Goal: Transaction & Acquisition: Purchase product/service

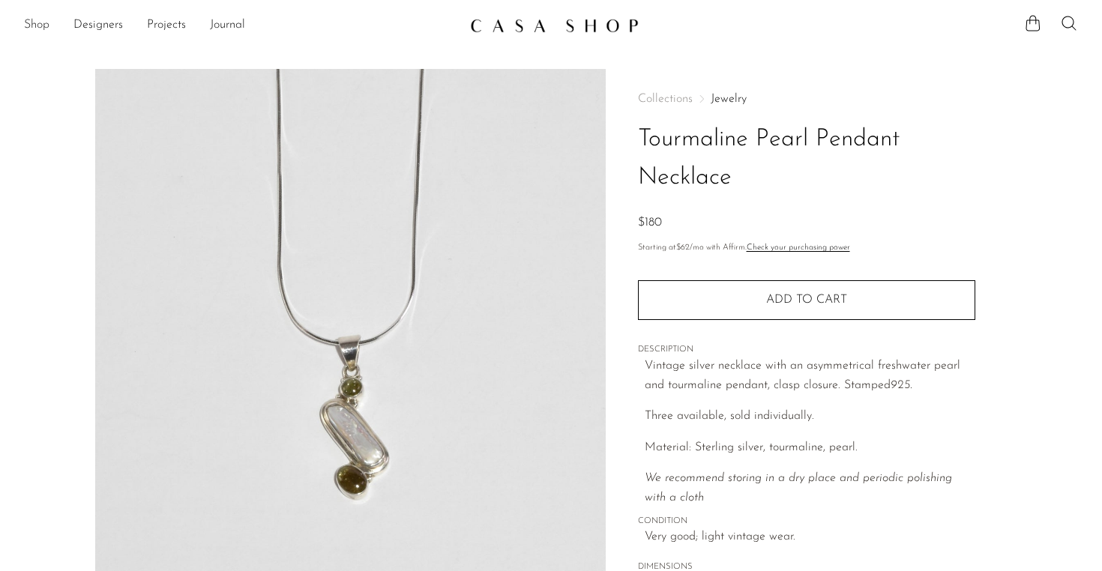
click at [40, 25] on link "Shop" at bounding box center [36, 25] width 25 height 19
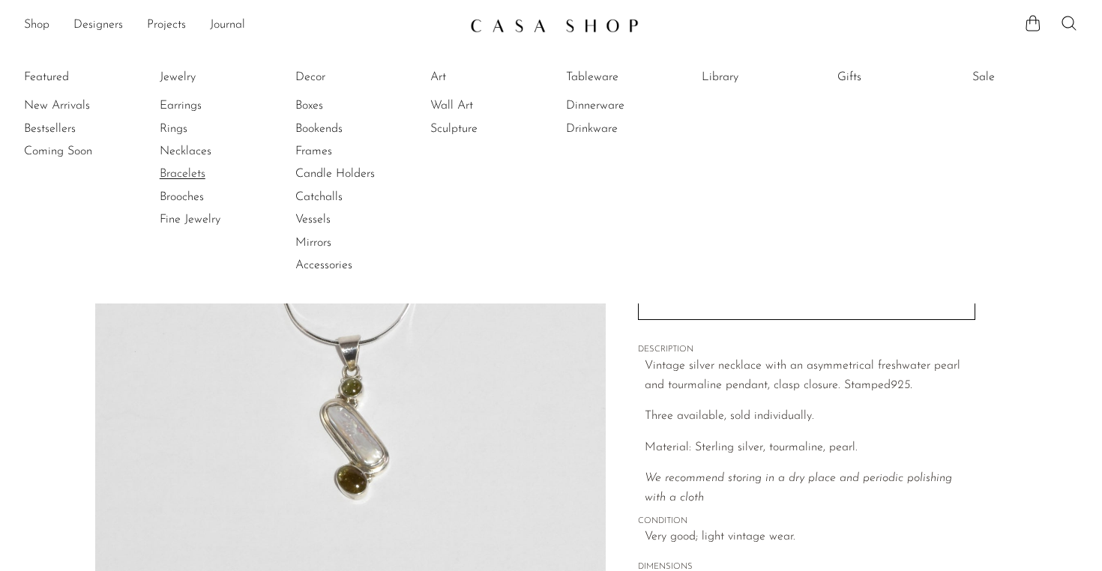
click at [176, 171] on link "Bracelets" at bounding box center [216, 174] width 112 height 16
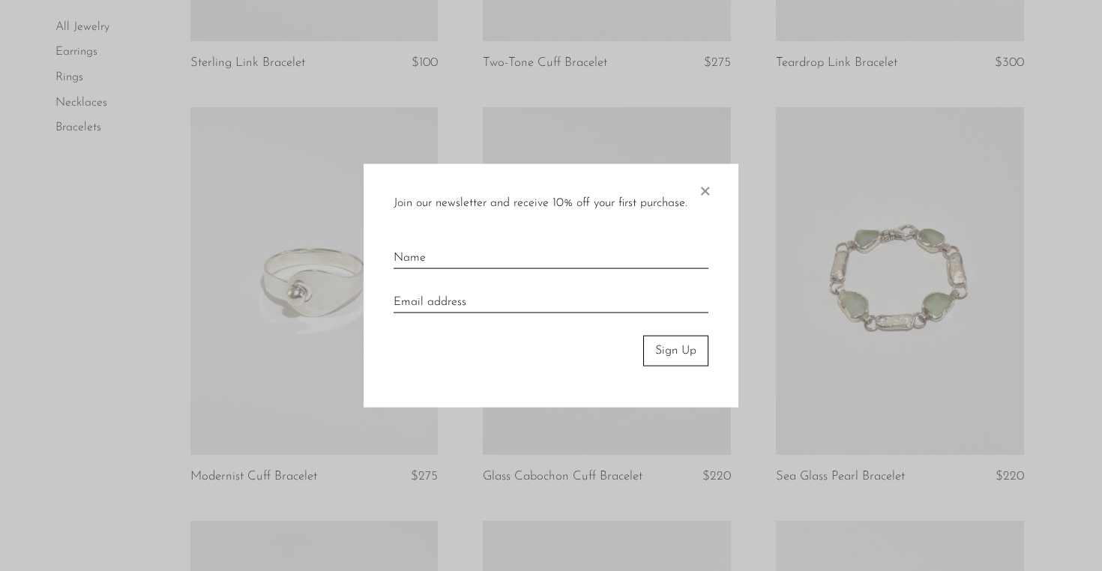
scroll to position [880, 0]
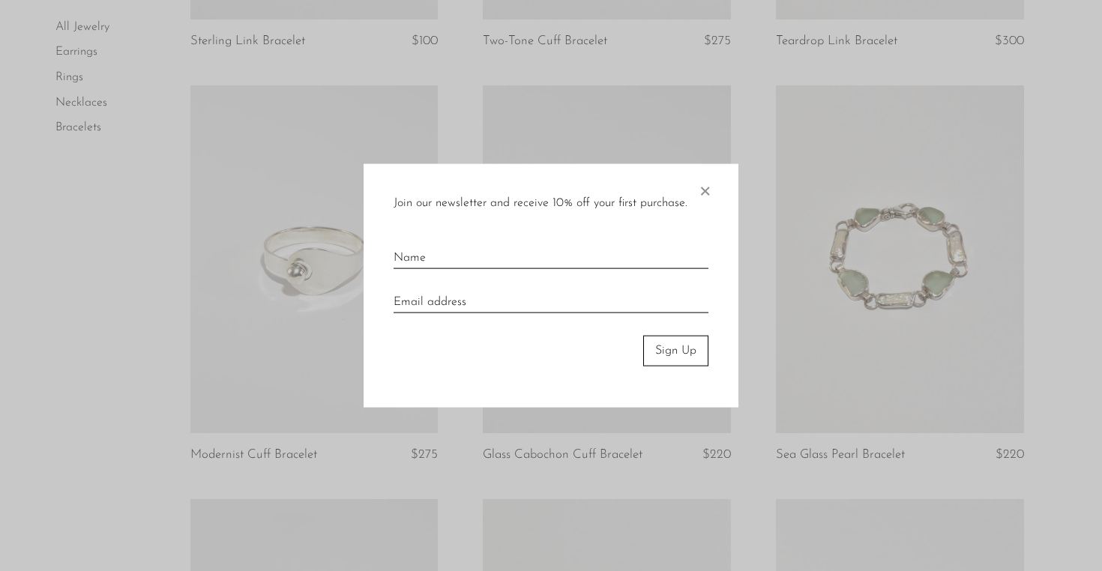
click at [709, 190] on span "×" at bounding box center [704, 188] width 15 height 48
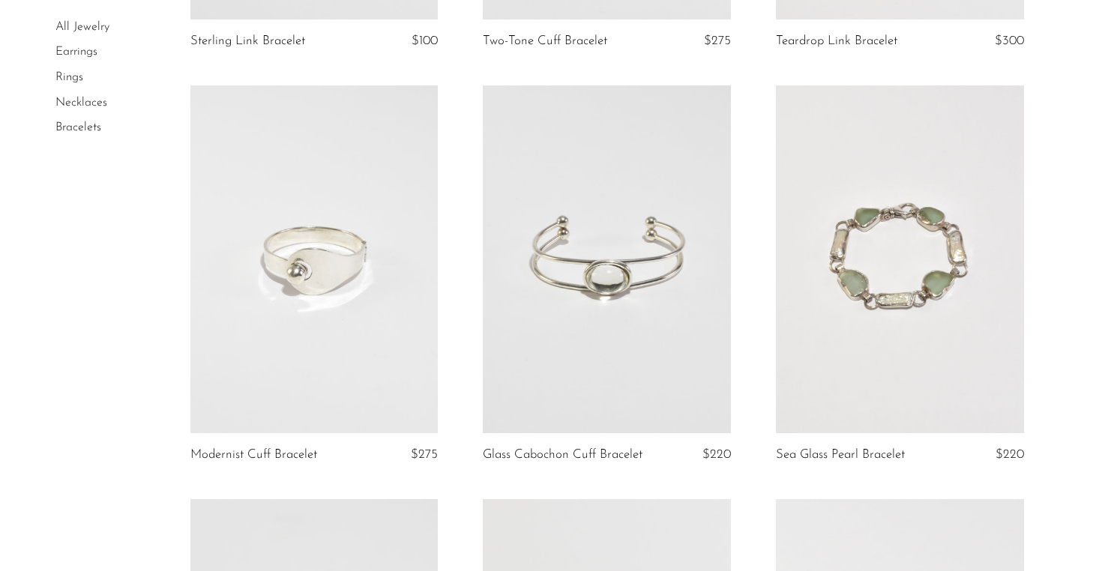
click at [295, 286] on link at bounding box center [314, 258] width 248 height 347
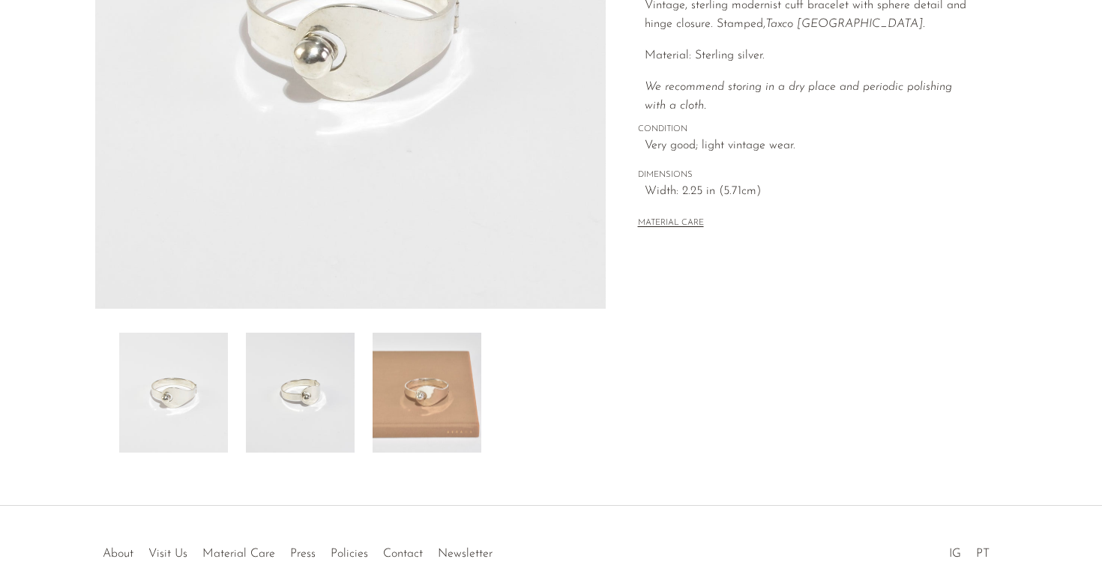
scroll to position [405, 0]
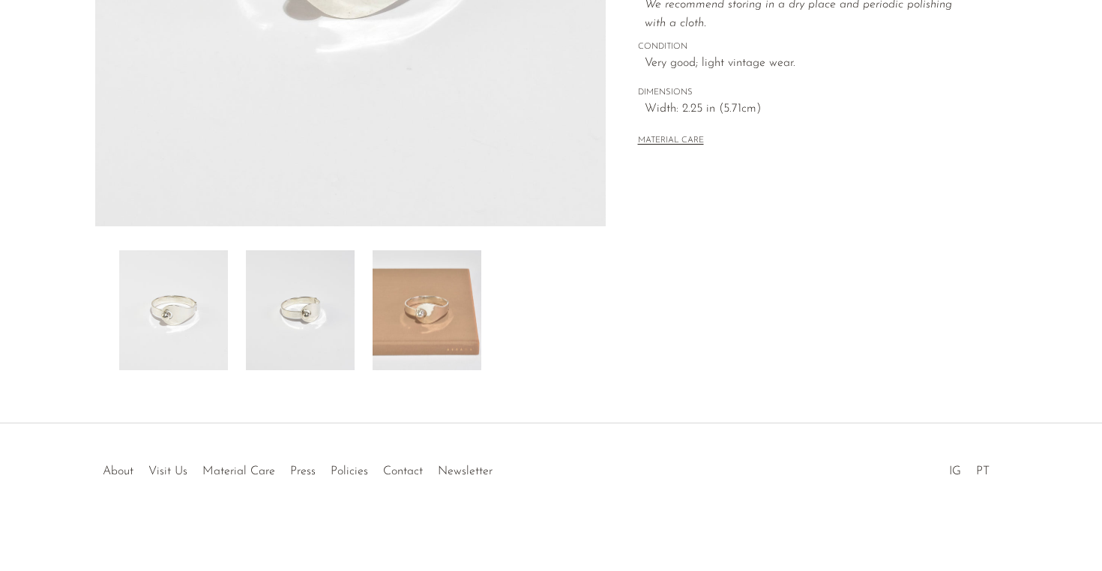
click at [430, 307] on img at bounding box center [427, 310] width 109 height 120
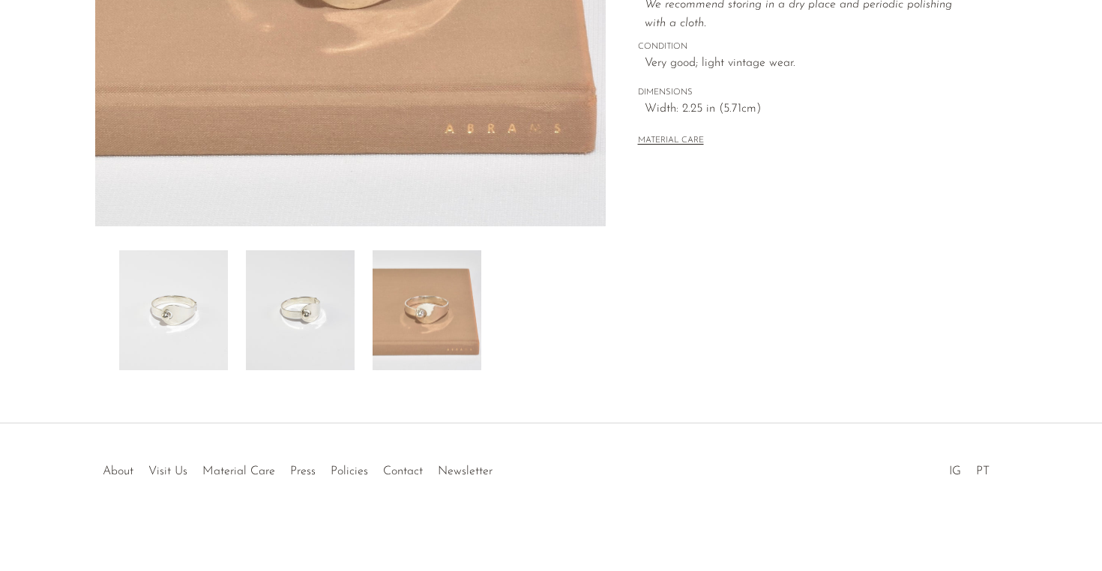
click at [301, 307] on img at bounding box center [300, 310] width 109 height 120
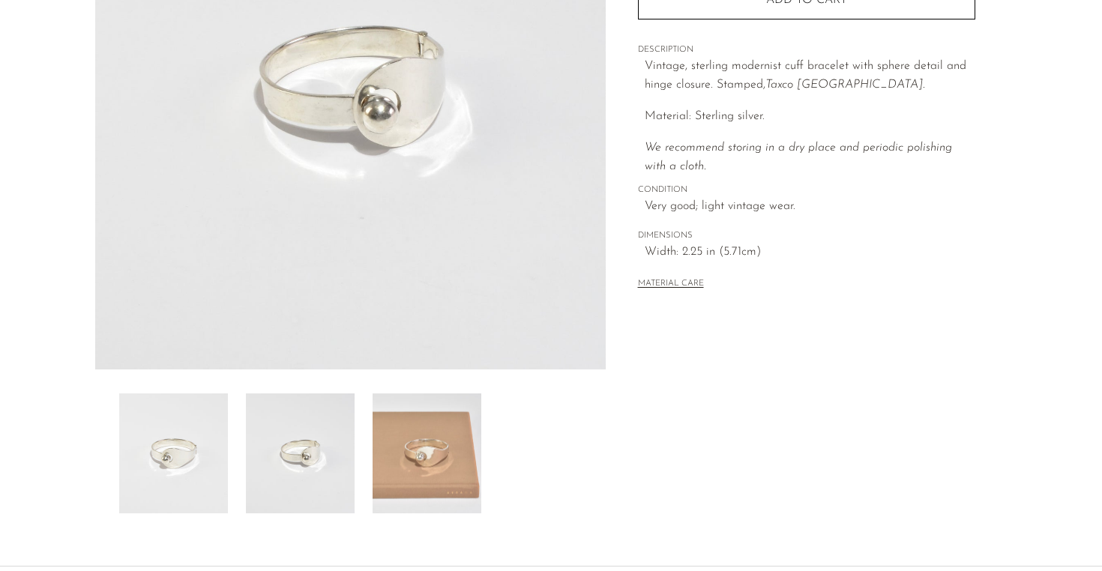
scroll to position [222, 0]
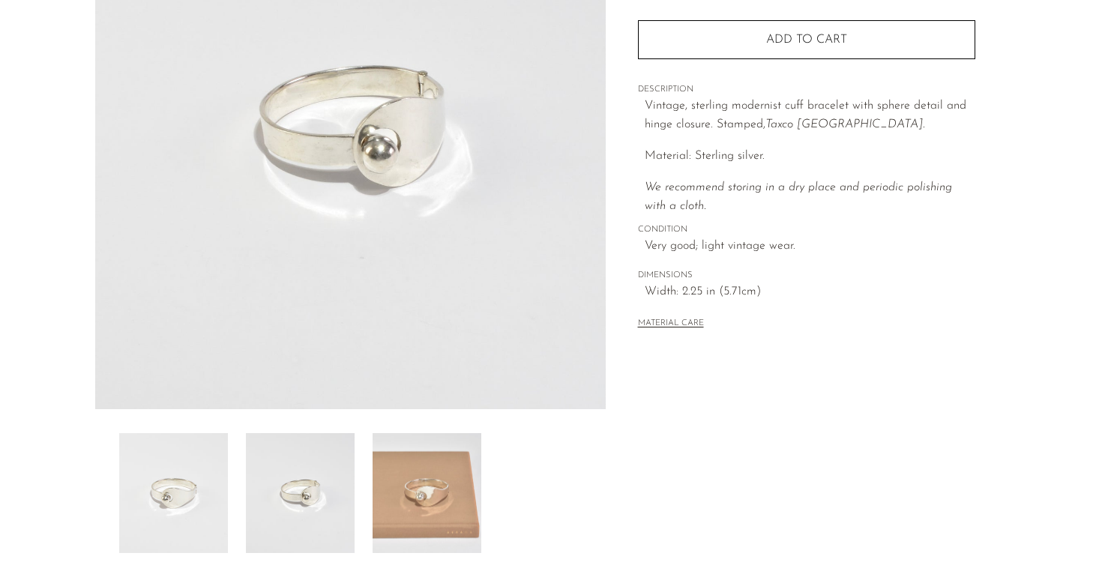
click at [208, 493] on img at bounding box center [173, 493] width 109 height 120
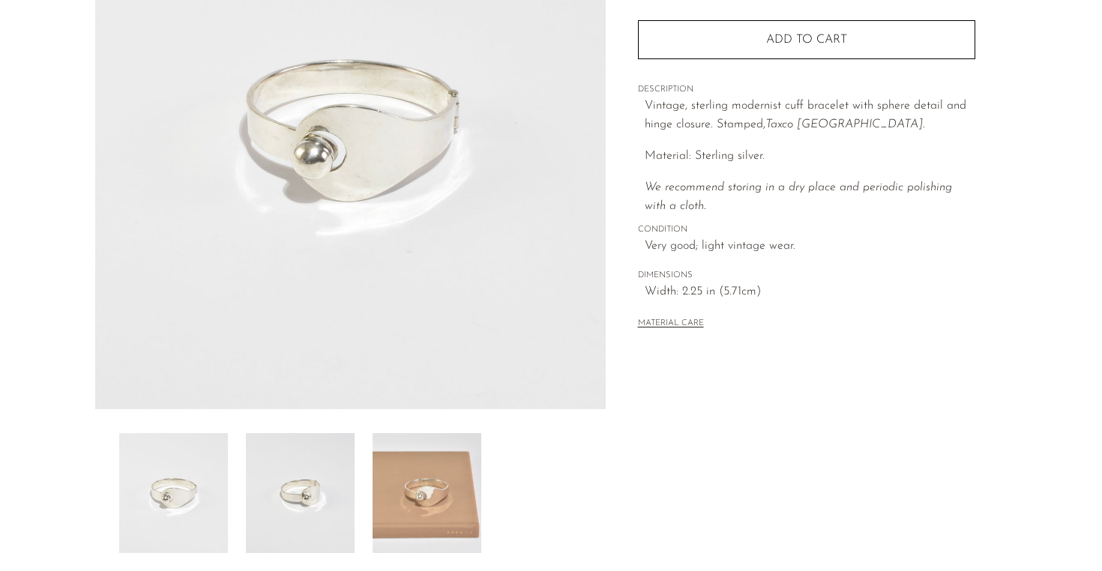
click at [274, 496] on img at bounding box center [300, 493] width 109 height 120
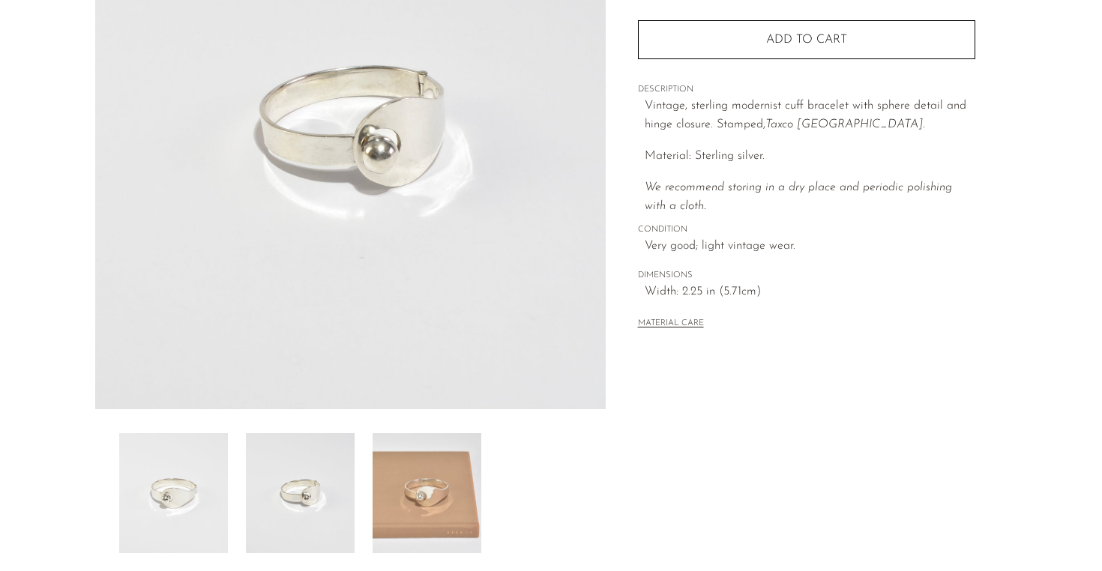
click at [380, 490] on img at bounding box center [427, 493] width 109 height 120
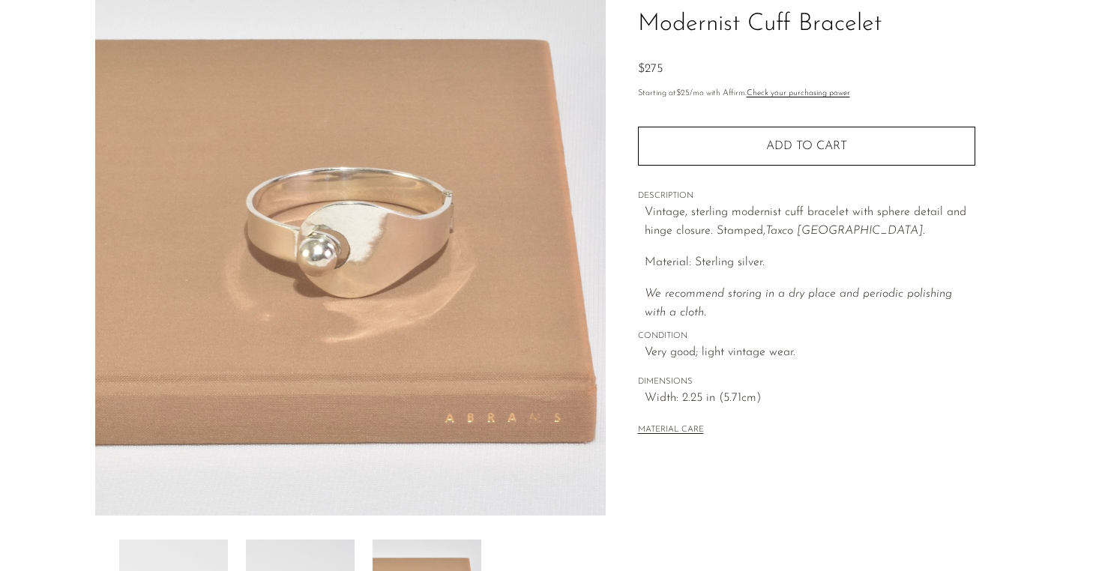
scroll to position [0, 0]
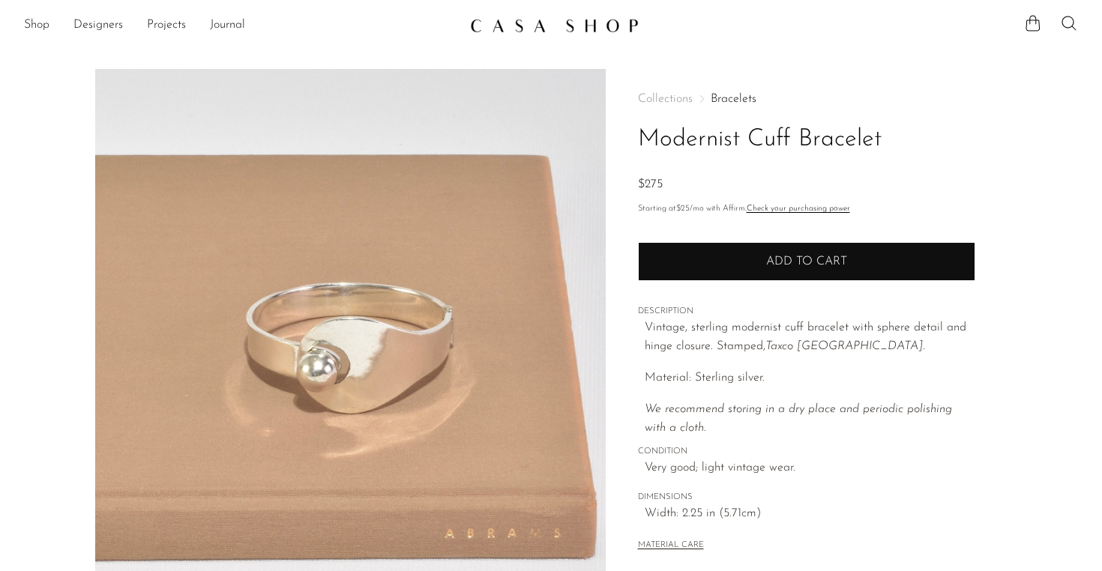
click at [711, 269] on button "Add to cart" at bounding box center [806, 261] width 337 height 39
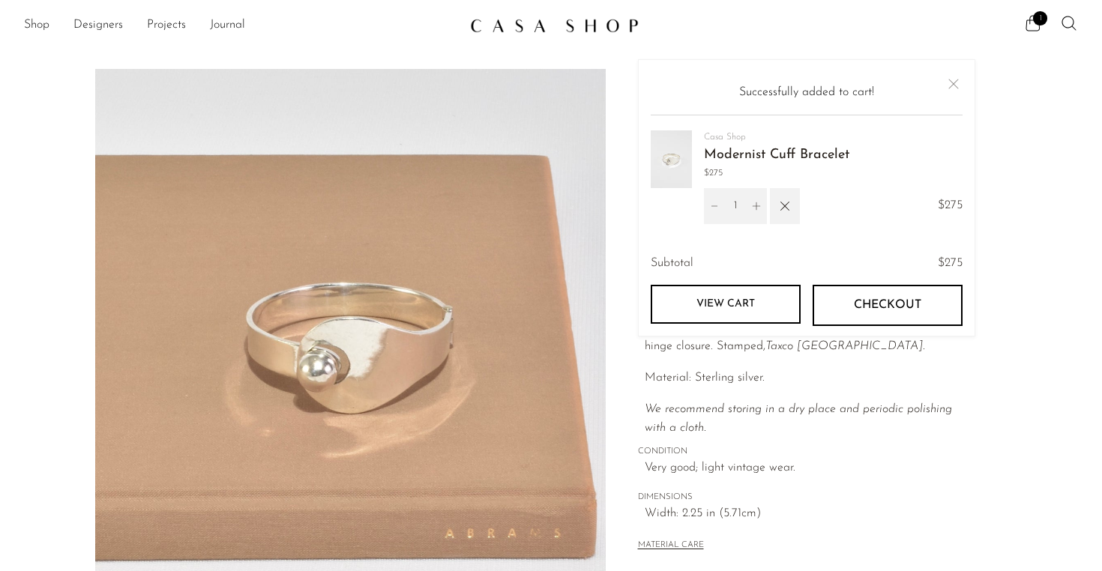
click at [686, 443] on div "Collections Bracelets Modernist Cuff Bracelet $275 Starting at $25 /mo with Aff…" at bounding box center [806, 324] width 337 height 510
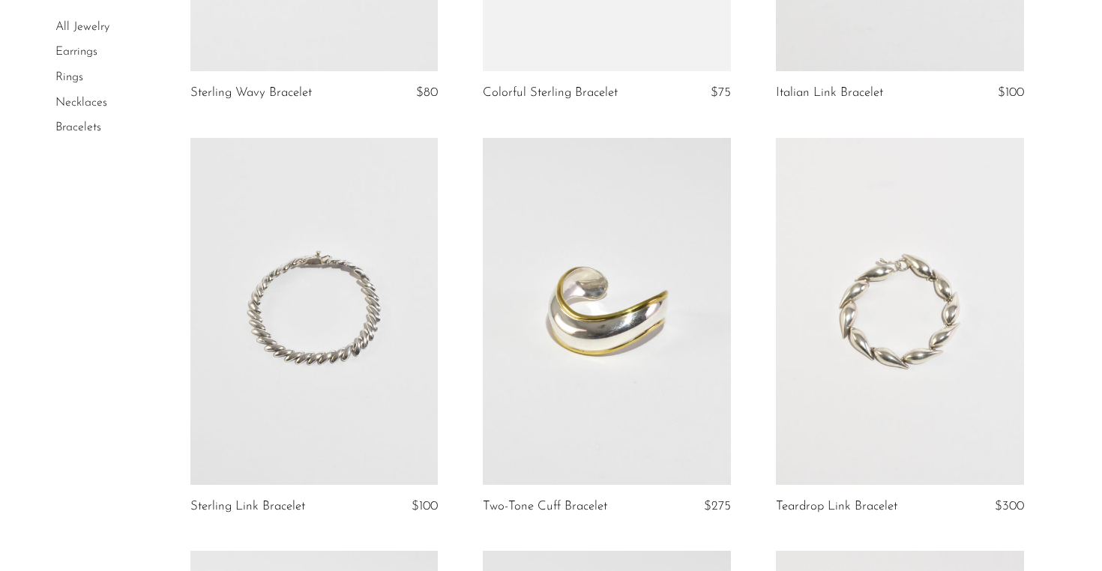
scroll to position [451, 0]
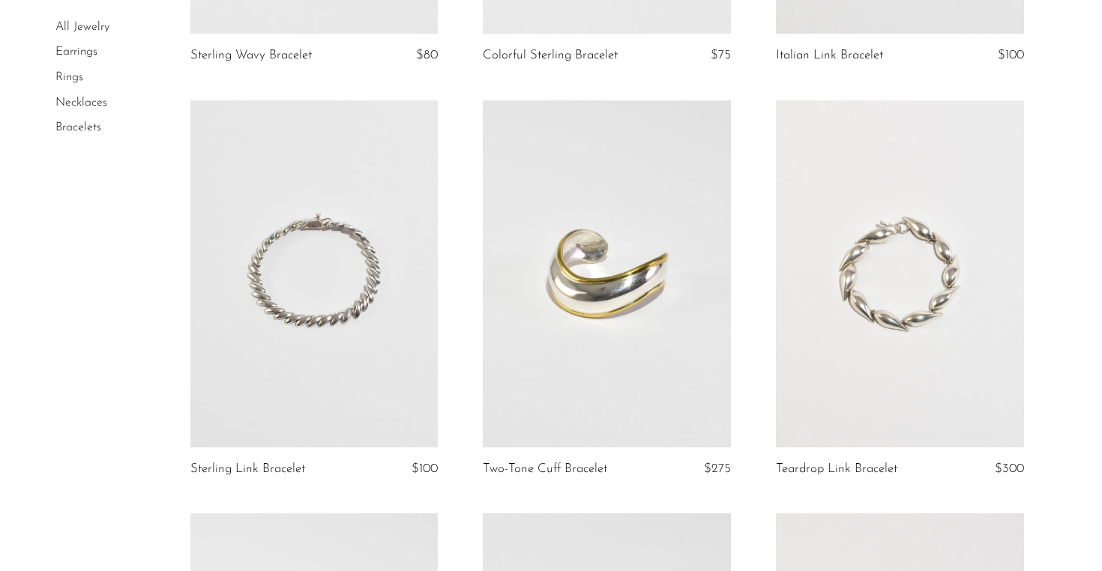
click at [855, 298] on link at bounding box center [900, 273] width 248 height 347
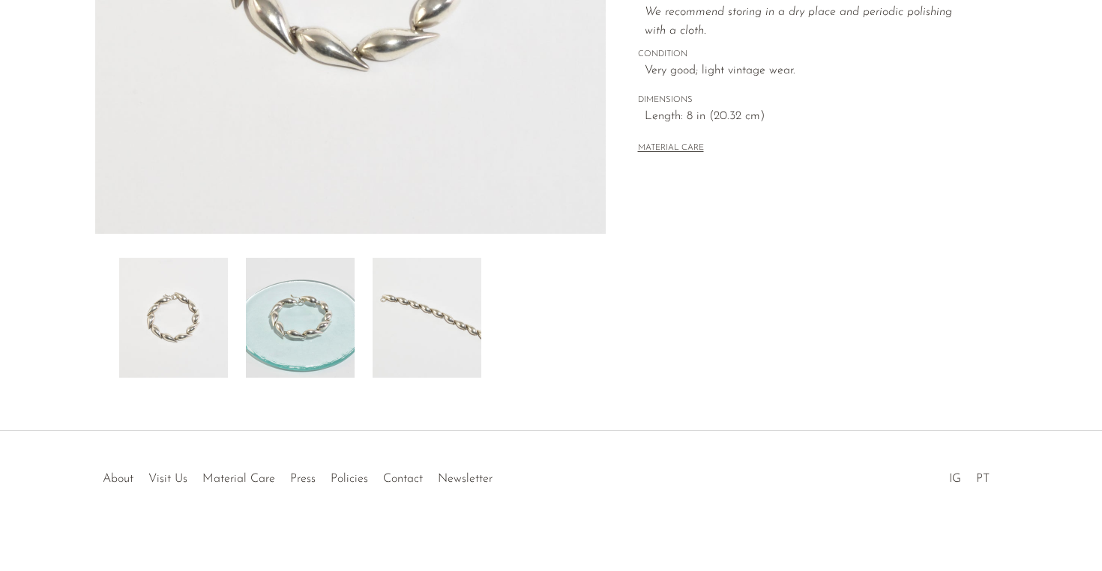
scroll to position [403, 0]
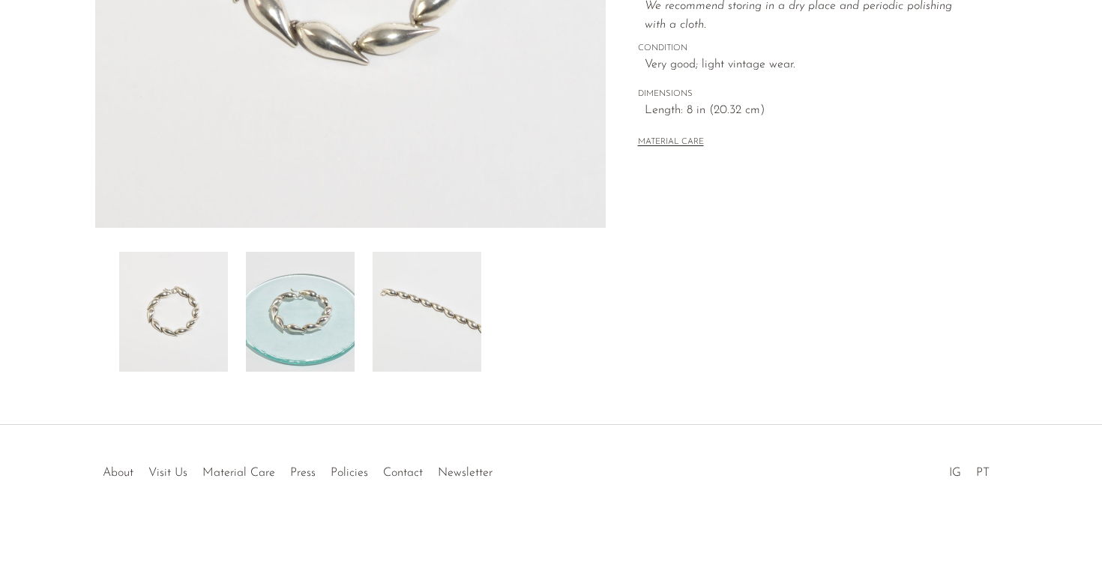
click at [331, 323] on img at bounding box center [300, 312] width 109 height 120
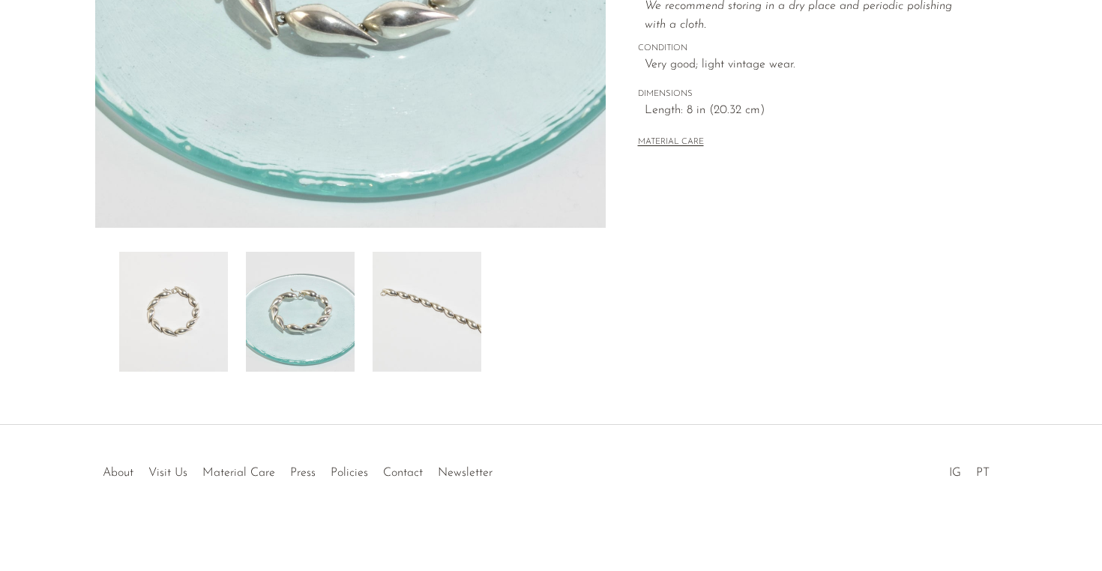
click at [429, 323] on img at bounding box center [427, 312] width 109 height 120
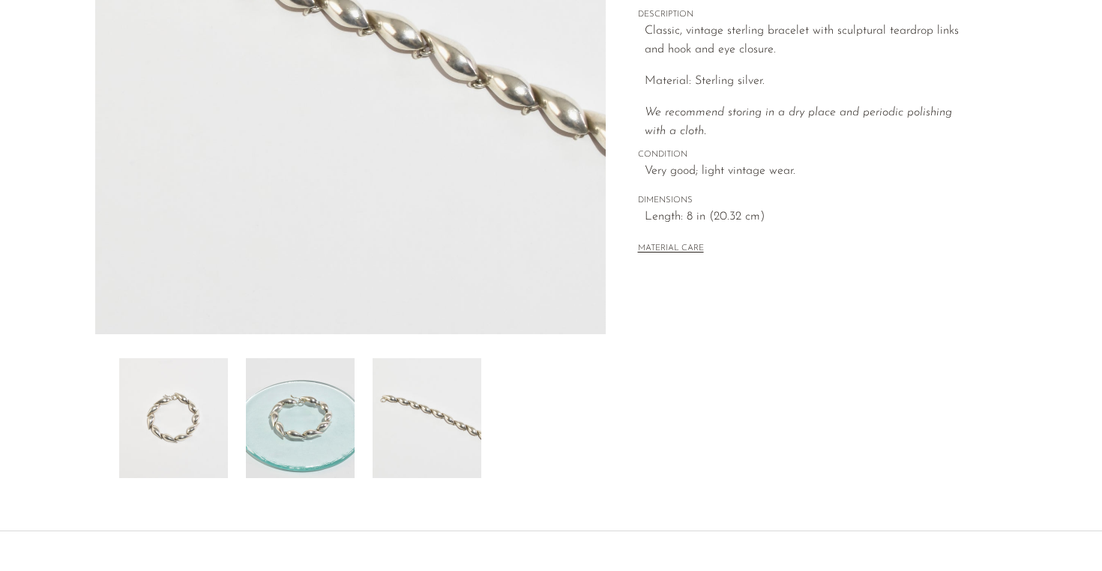
scroll to position [235, 0]
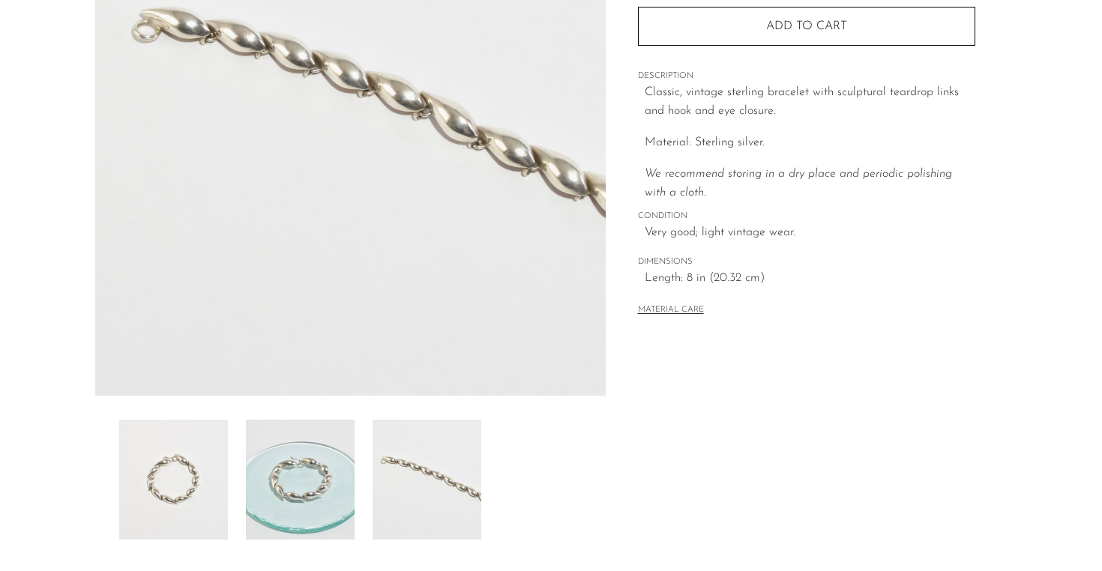
click at [150, 452] on img at bounding box center [173, 480] width 109 height 120
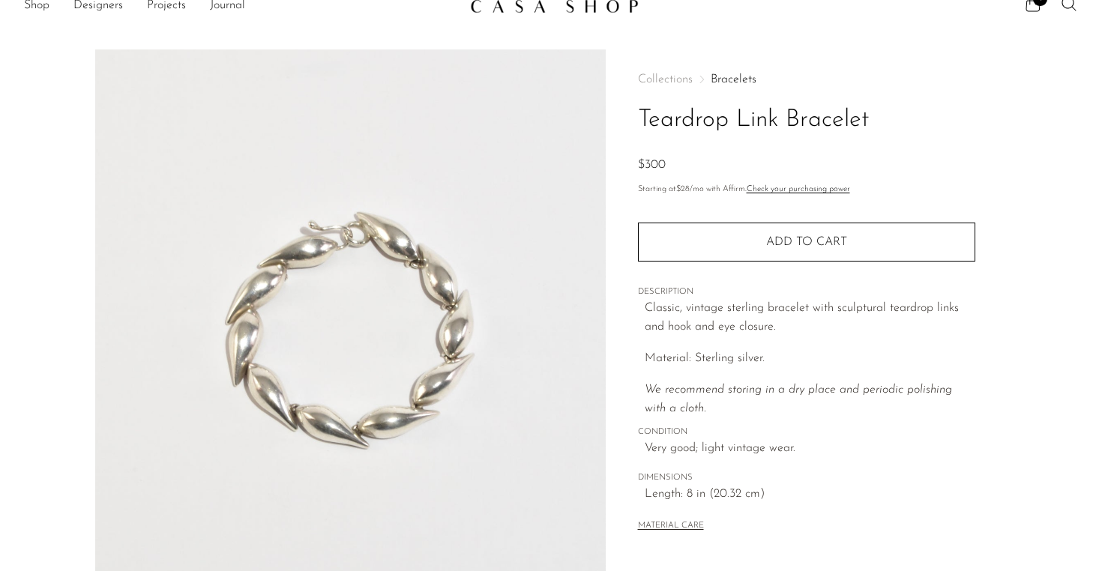
scroll to position [10, 0]
